Goal: Information Seeking & Learning: Learn about a topic

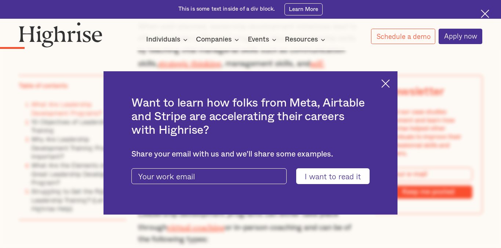
scroll to position [615, 0]
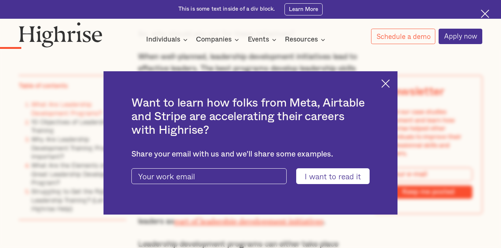
click at [390, 83] on img at bounding box center [386, 83] width 8 height 8
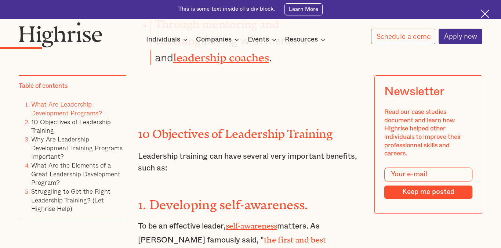
scroll to position [1103, 0]
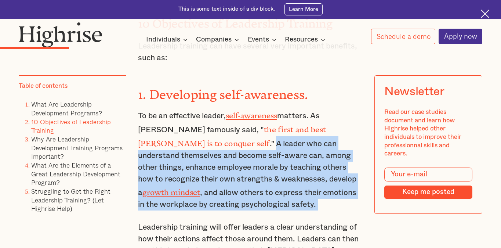
drag, startPoint x: 354, startPoint y: 102, endPoint x: 348, endPoint y: 185, distance: 83.2
copy p "A leader who can understand themselves and become self-aware can, among other t…"
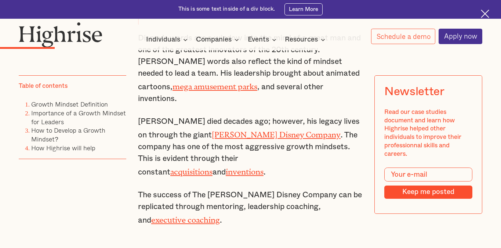
scroll to position [653, 0]
